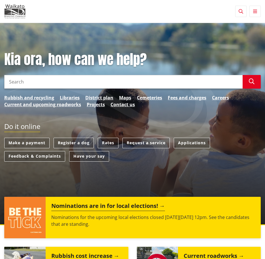
click at [253, 13] on icon "button" at bounding box center [255, 11] width 4 height 5
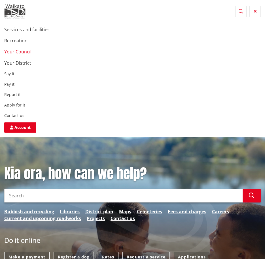
click at [24, 50] on link "Your Council" at bounding box center [17, 51] width 27 height 6
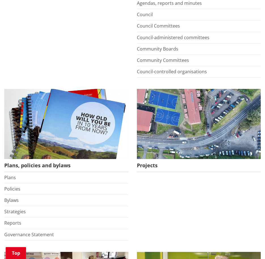
scroll to position [312, 0]
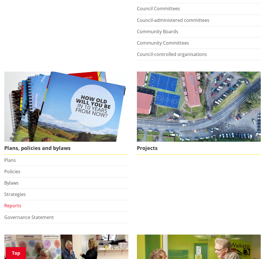
click at [9, 207] on link "Reports" at bounding box center [12, 205] width 17 height 6
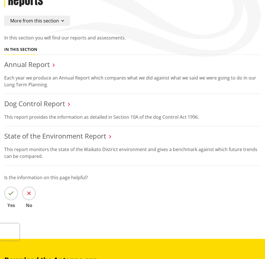
scroll to position [57, 0]
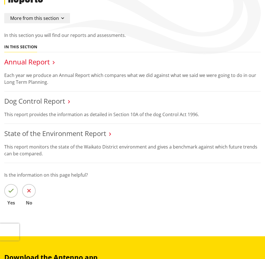
click at [45, 63] on link "Annual Report" at bounding box center [27, 61] width 46 height 9
